Goal: Check status

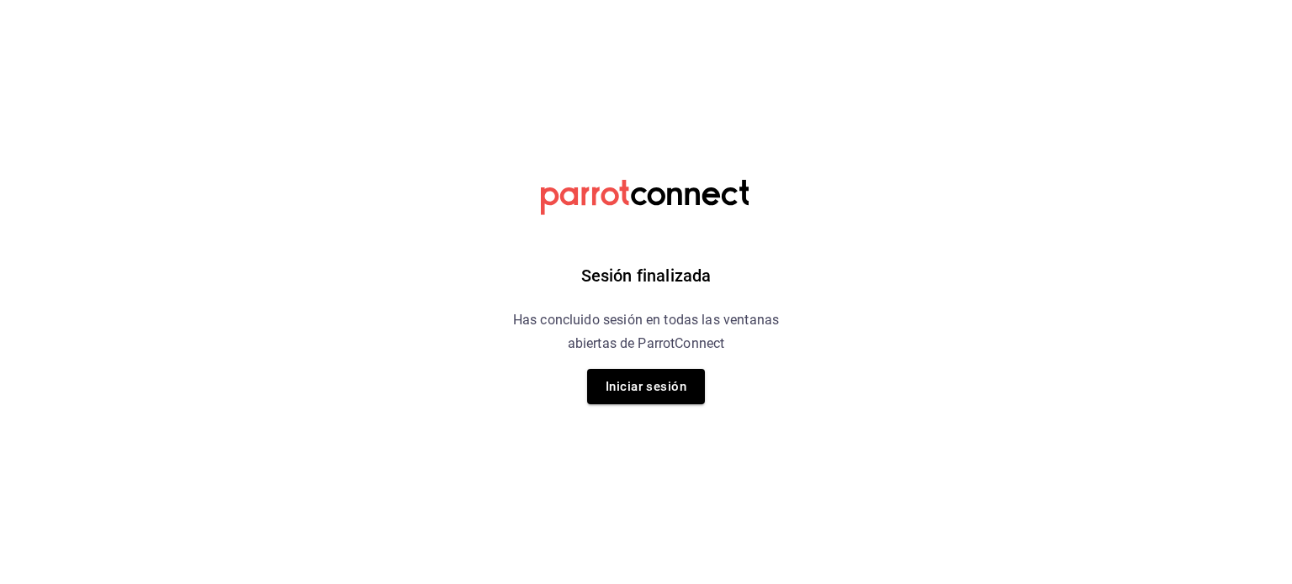
click at [631, 213] on icon at bounding box center [646, 198] width 210 height 36
click at [653, 390] on button "Iniciar sesión" at bounding box center [646, 386] width 118 height 35
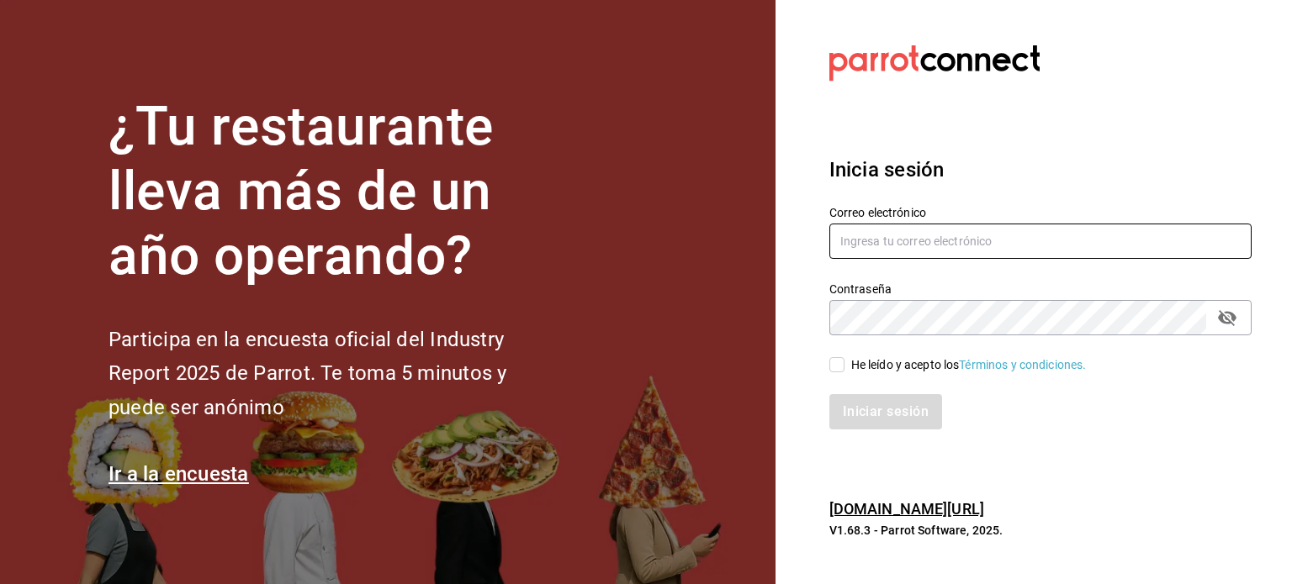
type input "[EMAIL_ADDRESS][DOMAIN_NAME]"
click at [846, 359] on span "He leído y acepto los Términos y condiciones." at bounding box center [965, 366] width 242 height 18
click at [844, 359] on input "He leído y acepto los Términos y condiciones." at bounding box center [836, 364] width 15 height 15
checkbox input "true"
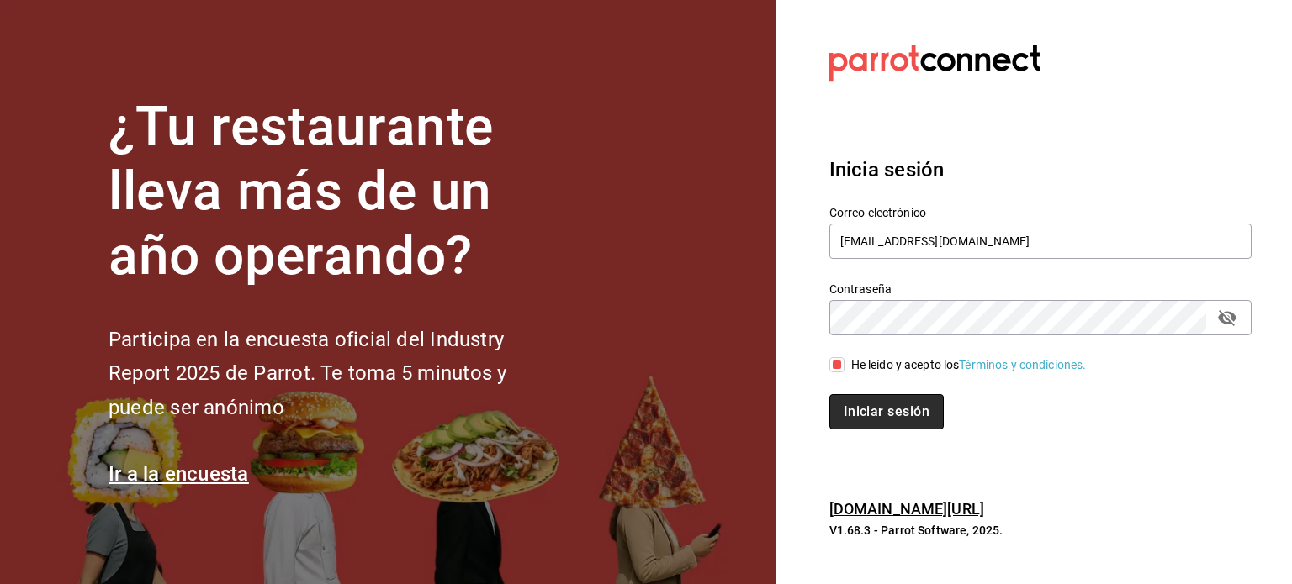
click at [892, 410] on button "Iniciar sesión" at bounding box center [886, 411] width 114 height 35
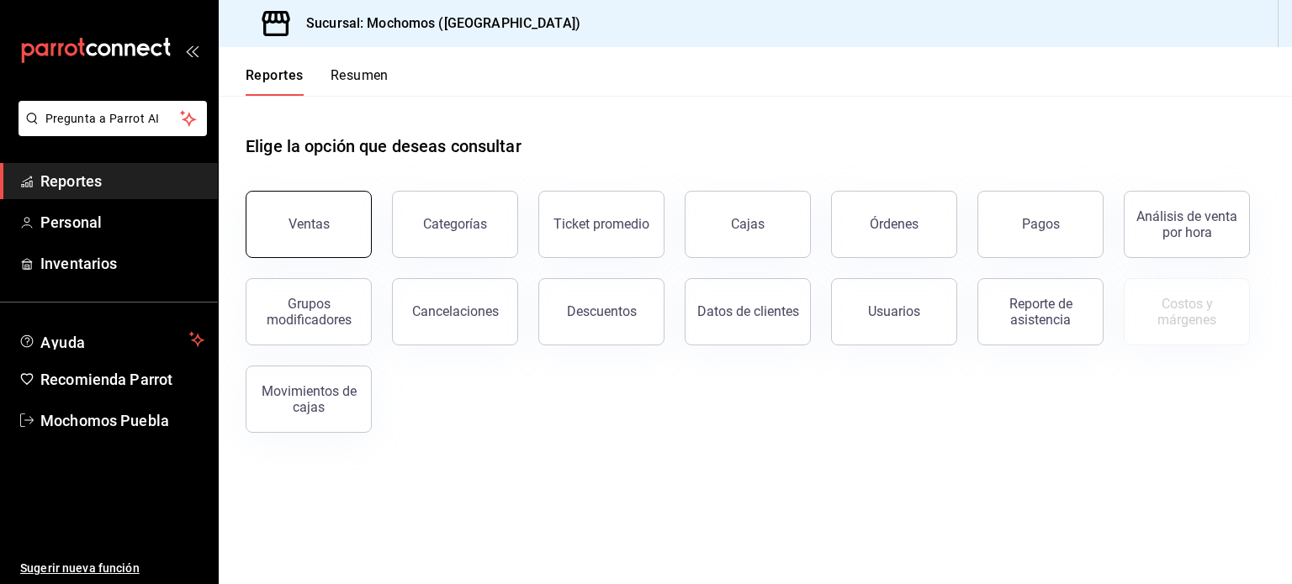
click at [298, 234] on button "Ventas" at bounding box center [309, 224] width 126 height 67
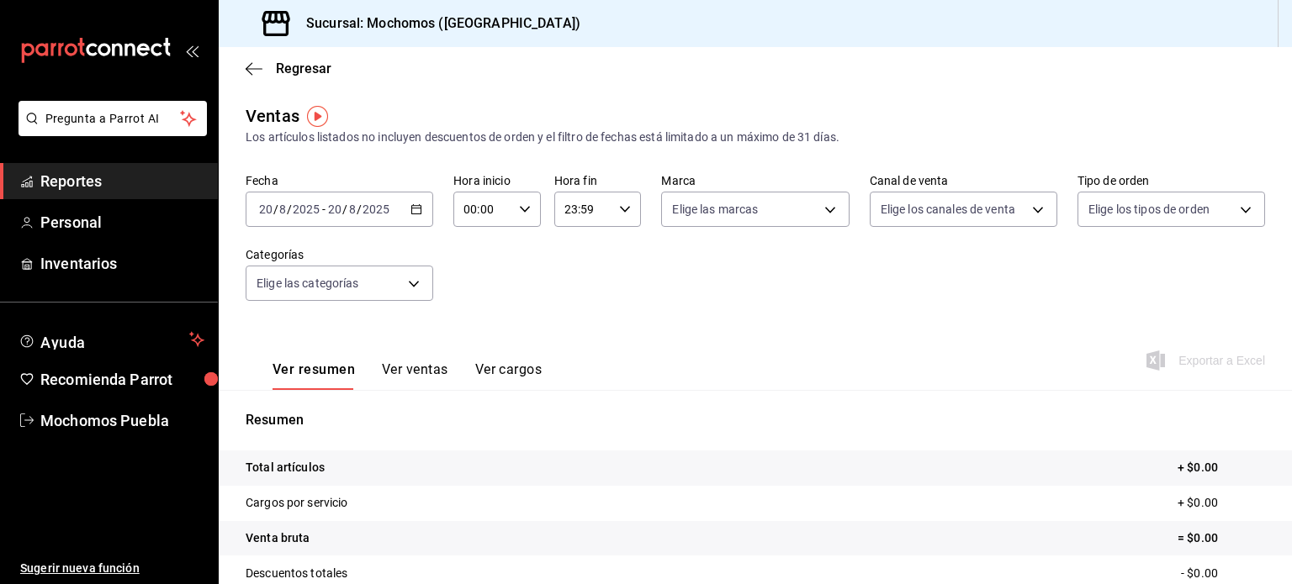
click at [413, 207] on icon "button" at bounding box center [416, 210] width 12 height 12
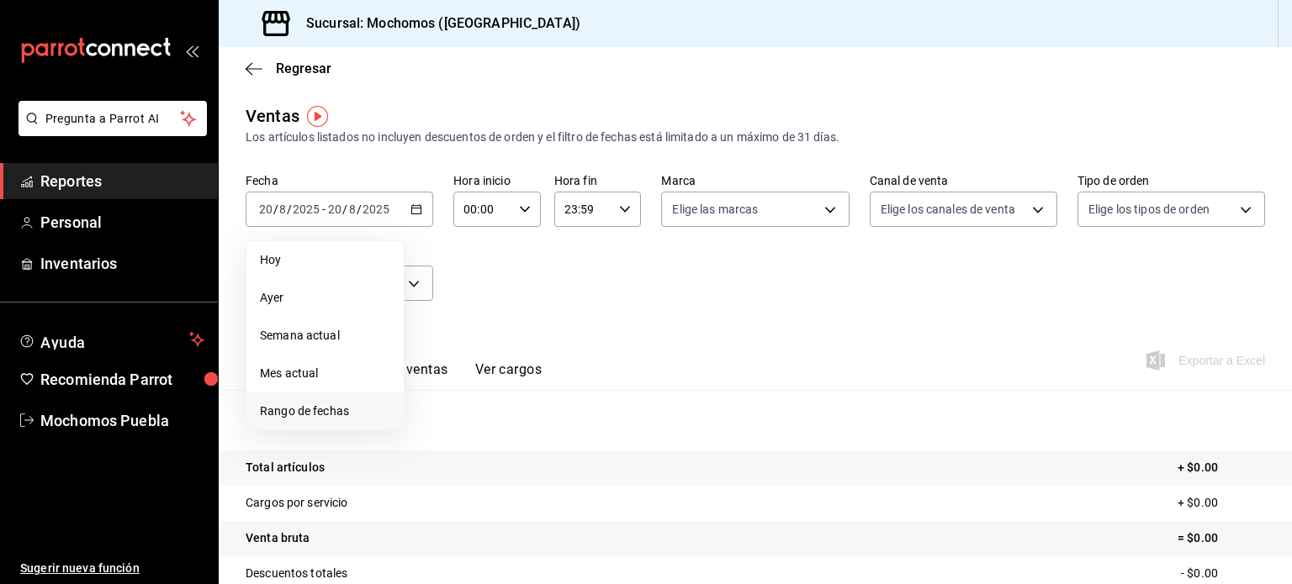
click at [300, 394] on li "Rango de fechas" at bounding box center [324, 412] width 157 height 38
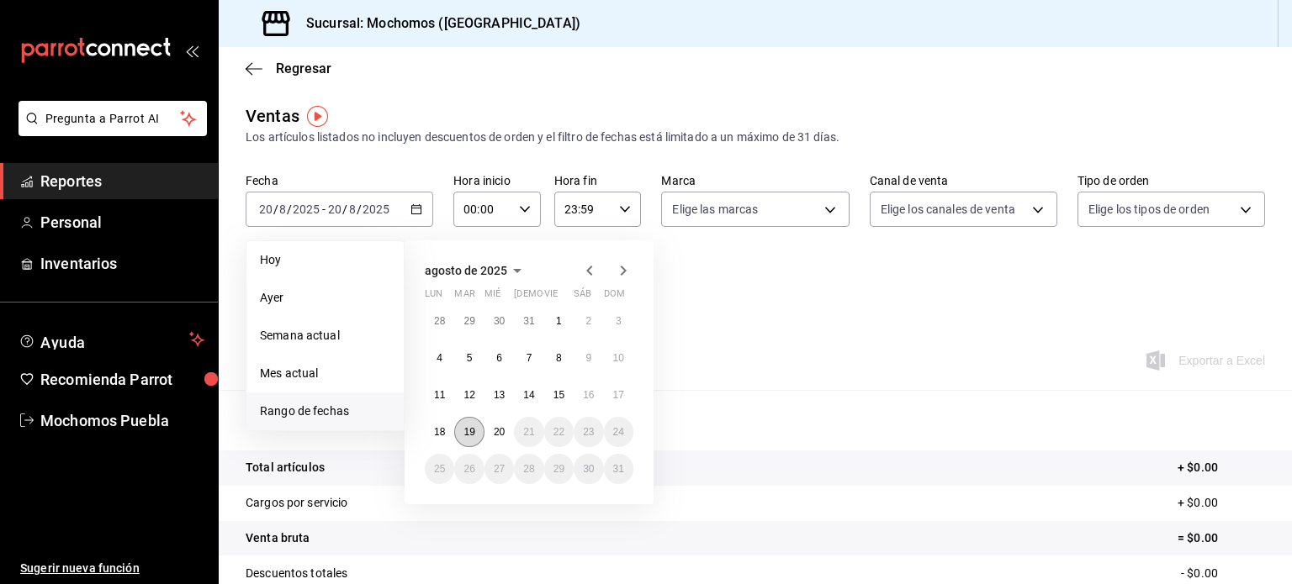
click at [464, 426] on abbr "19" at bounding box center [468, 432] width 11 height 12
click at [508, 420] on button "20" at bounding box center [498, 432] width 29 height 30
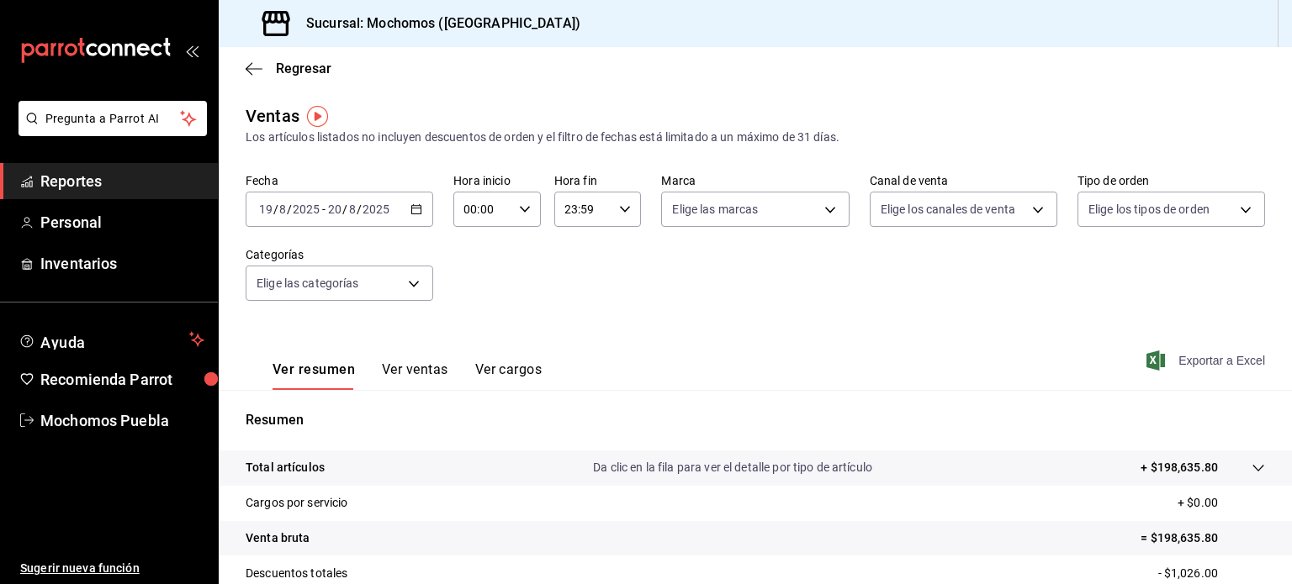
click at [1149, 352] on icon "button" at bounding box center [1155, 361] width 19 height 20
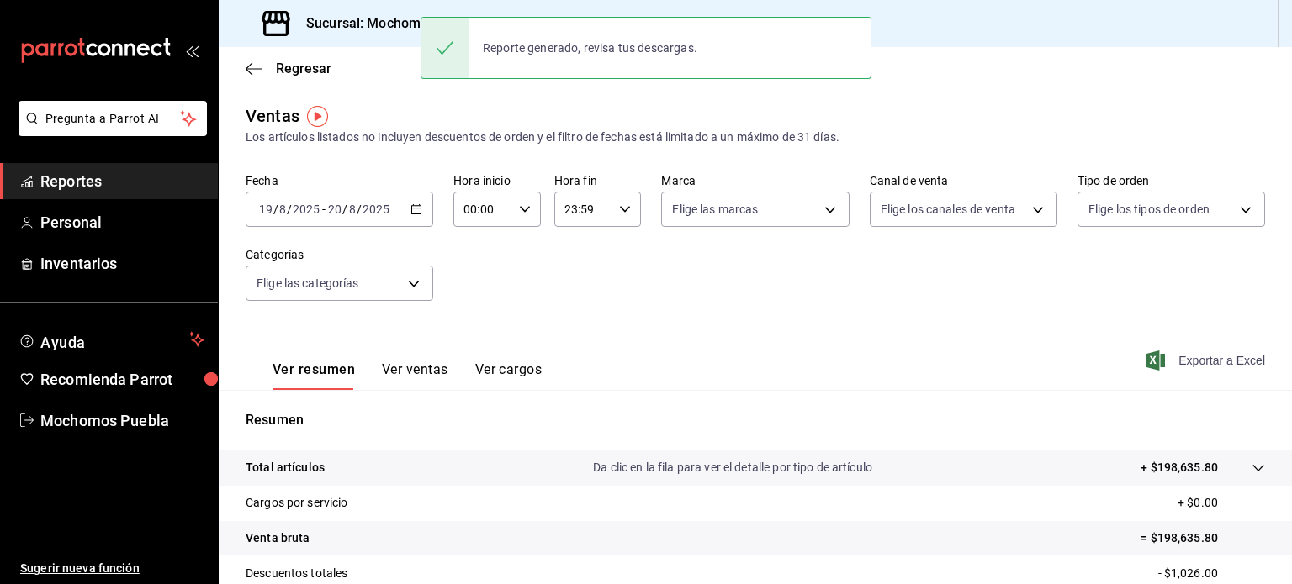
click at [967, 13] on div "Sucursal: Mochomos (Puebla)" at bounding box center [755, 23] width 1073 height 47
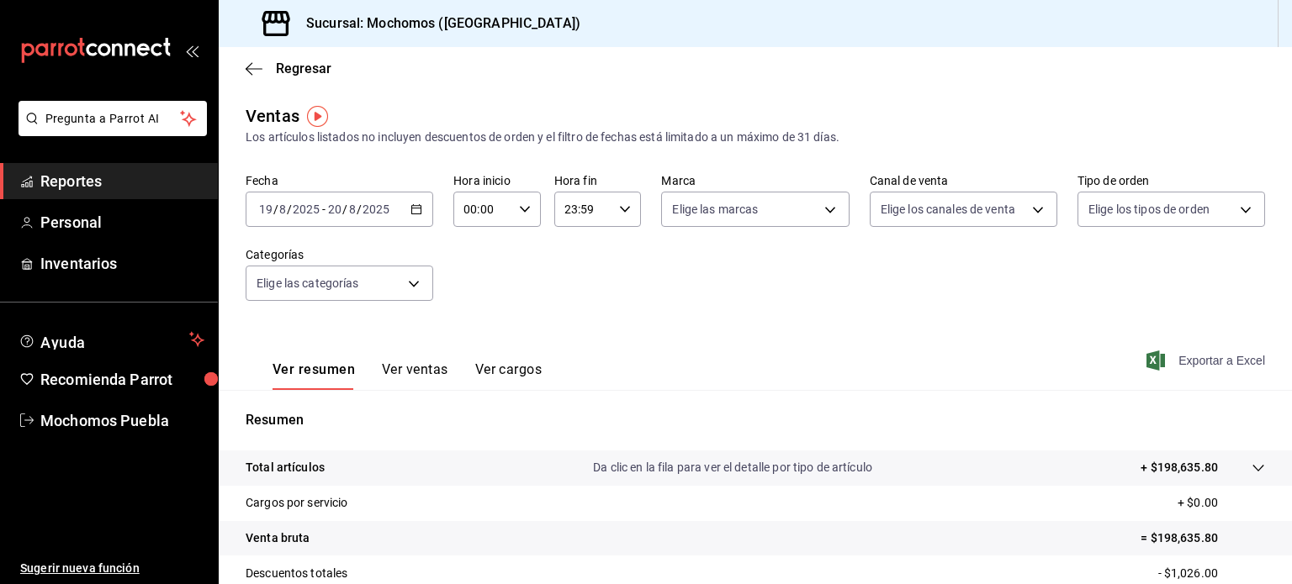
click at [967, 13] on div "Sucursal: Mochomos (Puebla)" at bounding box center [755, 23] width 1073 height 47
